Goal: Task Accomplishment & Management: Manage account settings

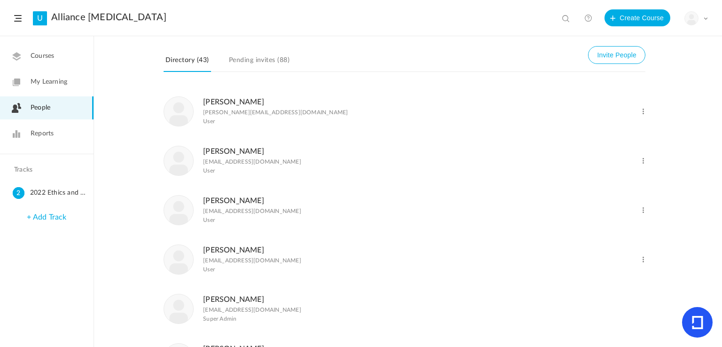
click at [245, 63] on link "Pending invites (88)" at bounding box center [259, 63] width 64 height 18
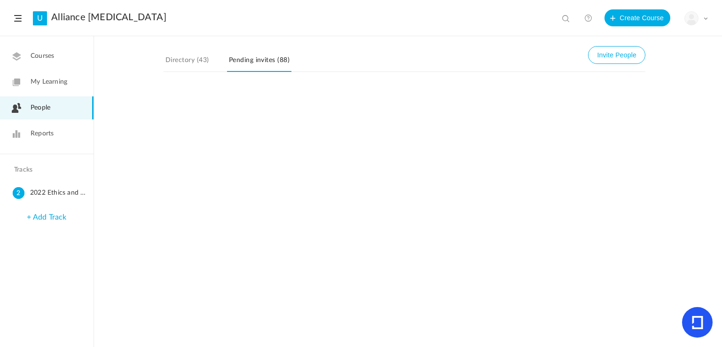
click at [176, 65] on link "Directory (43)" at bounding box center [187, 63] width 47 height 18
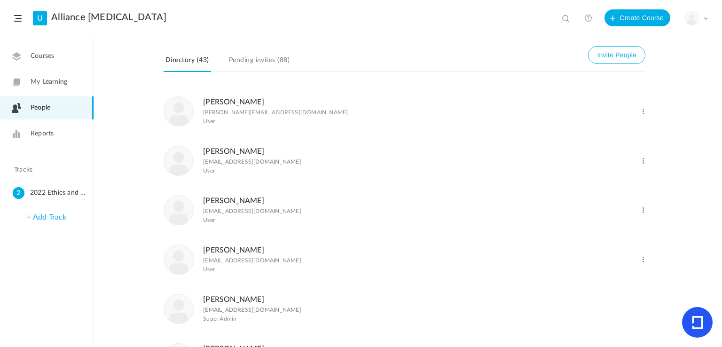
scroll to position [47, 0]
click at [642, 162] on span at bounding box center [643, 163] width 9 height 9
click at [599, 200] on link "Delete User" at bounding box center [613, 201] width 70 height 17
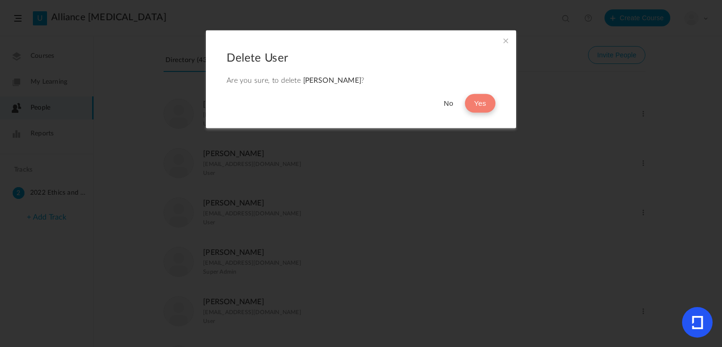
click at [481, 104] on button "Yes" at bounding box center [480, 103] width 31 height 19
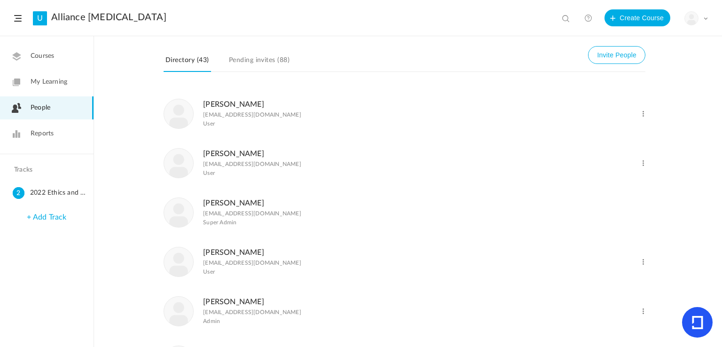
click at [641, 115] on span at bounding box center [643, 114] width 9 height 9
click at [589, 151] on link "Delete User" at bounding box center [613, 151] width 70 height 17
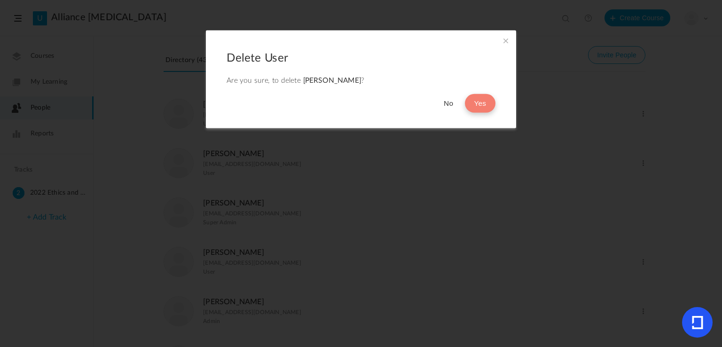
click at [488, 101] on button "Yes" at bounding box center [480, 103] width 31 height 19
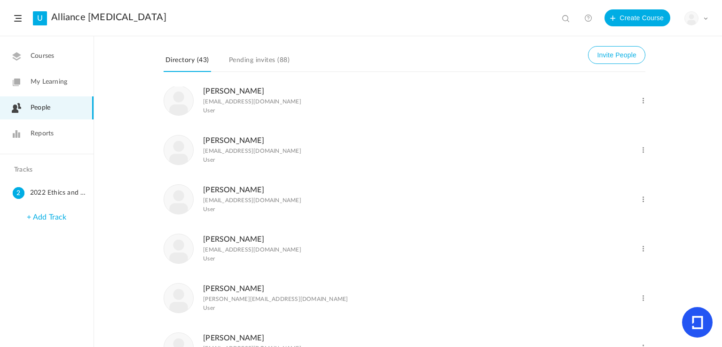
scroll to position [282, 0]
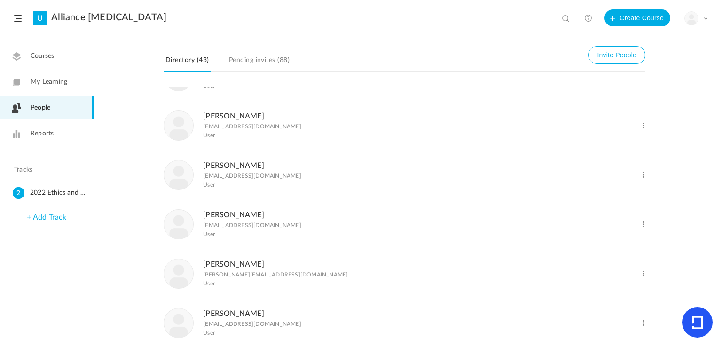
click at [642, 127] on span at bounding box center [643, 125] width 9 height 9
click at [591, 167] on link "Delete User" at bounding box center [613, 163] width 70 height 17
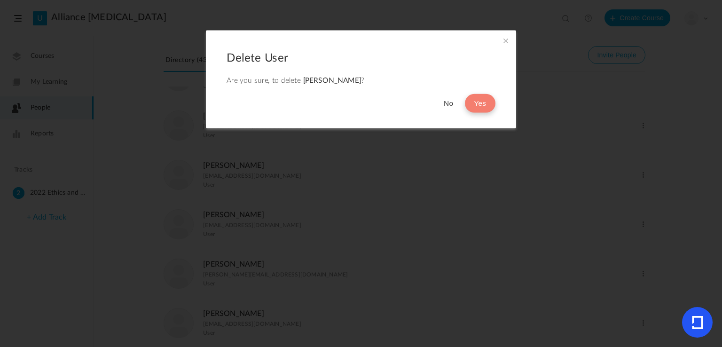
click at [487, 106] on button "Yes" at bounding box center [480, 103] width 31 height 19
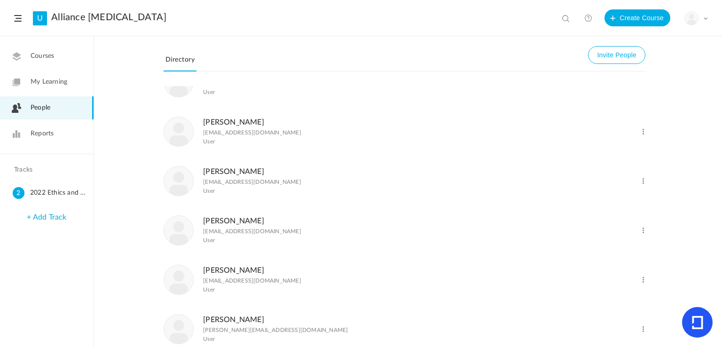
scroll to position [470, 0]
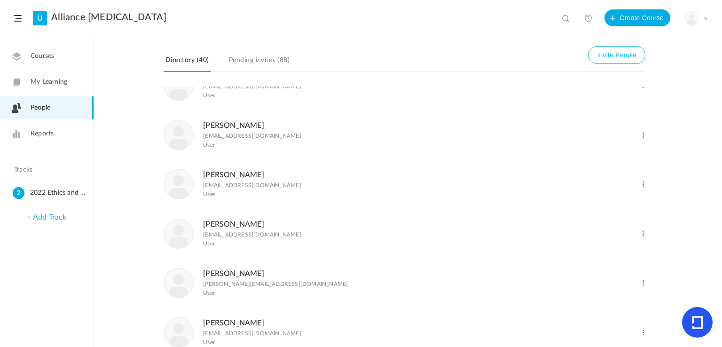
click at [644, 137] on span at bounding box center [643, 135] width 9 height 9
click at [593, 177] on link "Delete User" at bounding box center [613, 173] width 70 height 17
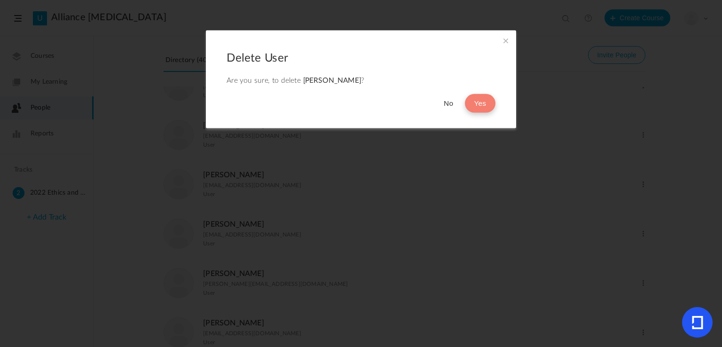
click at [484, 99] on button "Yes" at bounding box center [480, 103] width 31 height 19
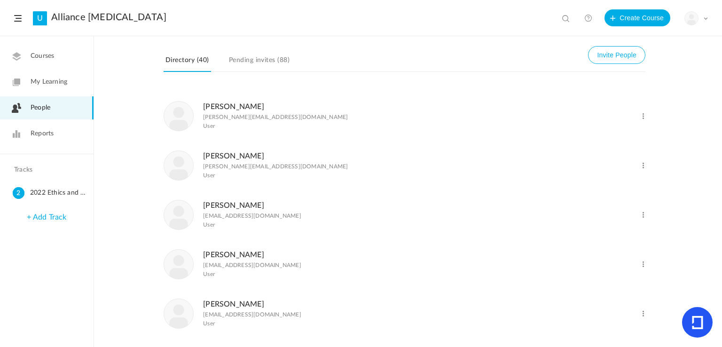
scroll to position [752, 0]
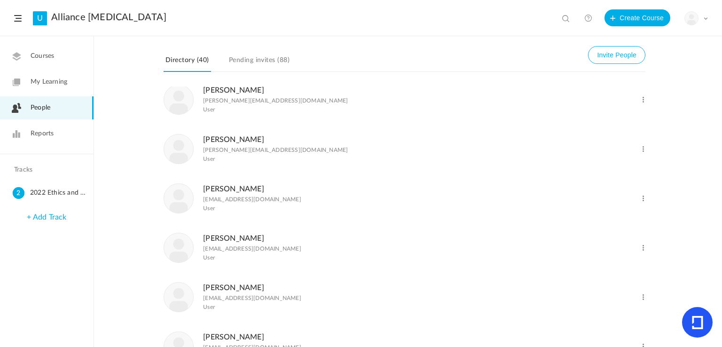
click at [645, 154] on span at bounding box center [643, 149] width 9 height 9
click at [591, 193] on link "Delete User" at bounding box center [613, 187] width 70 height 17
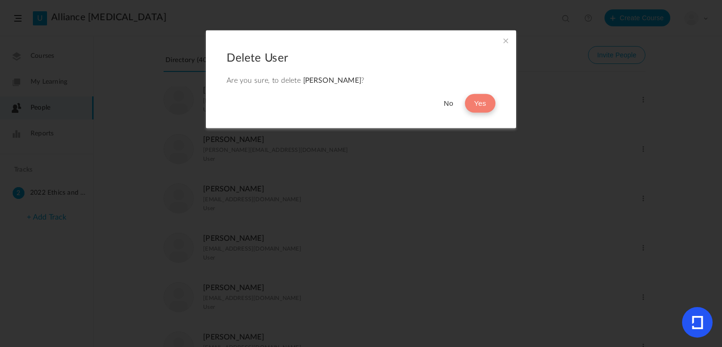
click at [469, 102] on button "Yes" at bounding box center [480, 103] width 31 height 19
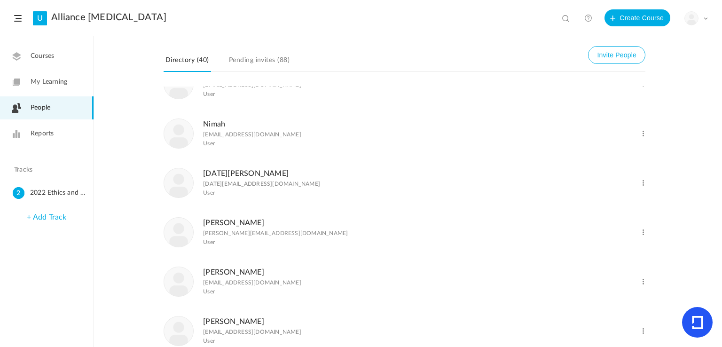
scroll to position [1128, 0]
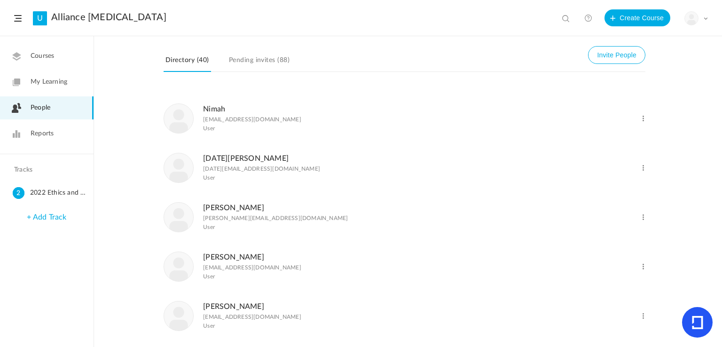
click at [641, 173] on span at bounding box center [643, 168] width 9 height 9
click at [589, 215] on link "Delete User" at bounding box center [613, 205] width 70 height 17
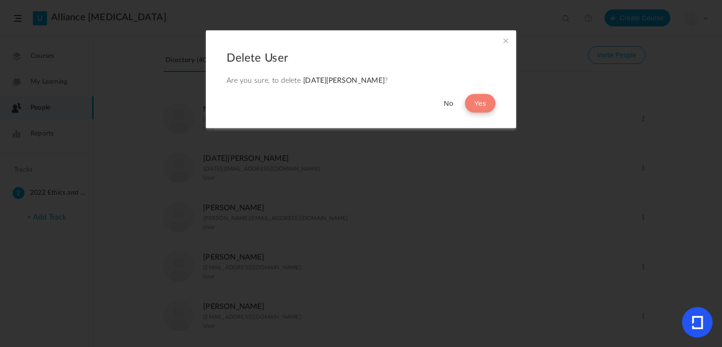
click at [473, 104] on button "Yes" at bounding box center [480, 103] width 31 height 19
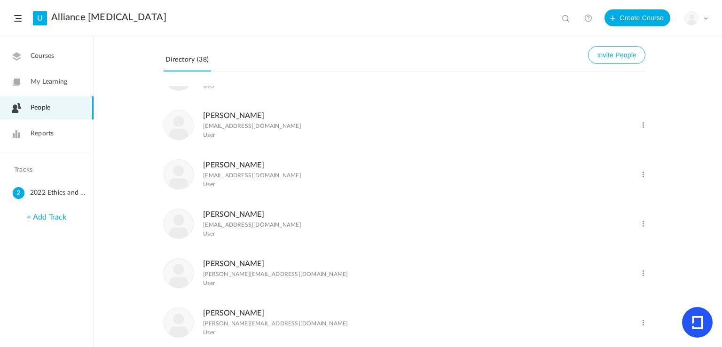
scroll to position [1316, 0]
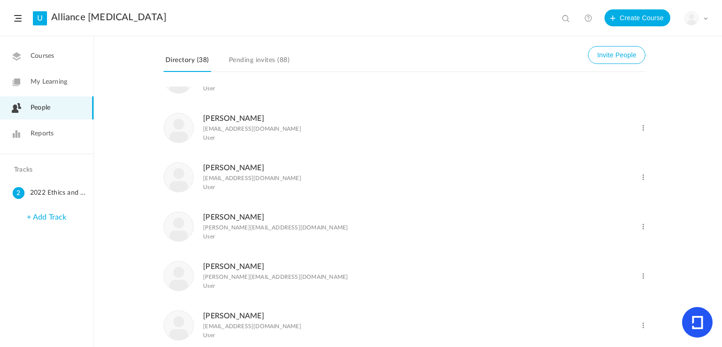
click at [641, 182] on span at bounding box center [643, 177] width 9 height 9
click at [593, 224] on link "Delete User" at bounding box center [613, 215] width 70 height 17
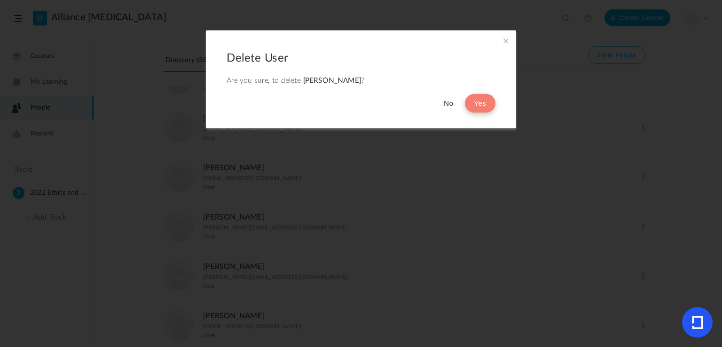
click at [481, 102] on button "Yes" at bounding box center [480, 103] width 31 height 19
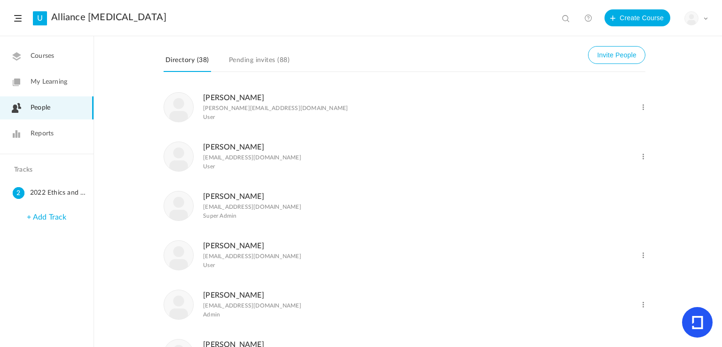
scroll to position [0, 0]
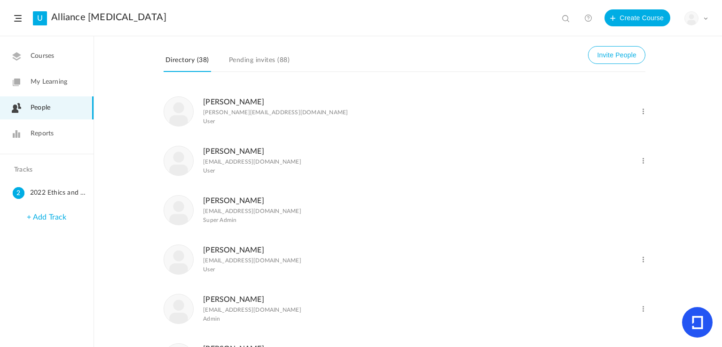
click at [38, 133] on span "Reports" at bounding box center [42, 134] width 23 height 10
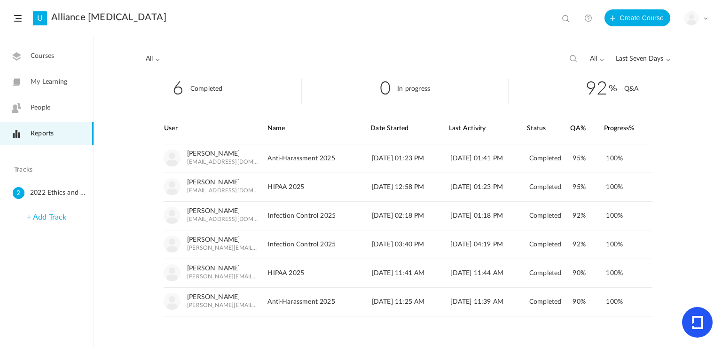
scroll to position [11, 0]
